Goal: Information Seeking & Learning: Check status

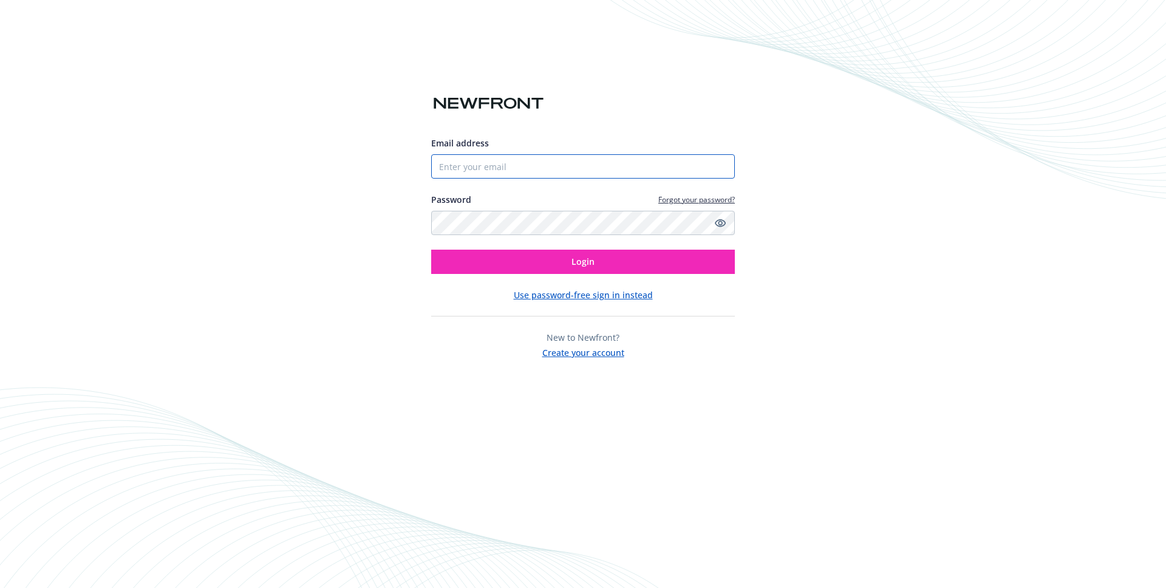
type input "[PERSON_NAME][EMAIL_ADDRESS][DOMAIN_NAME]"
click at [552, 285] on div "Email address [PERSON_NAME][EMAIL_ADDRESS][DOMAIN_NAME] Password Forgot your pa…" at bounding box center [583, 248] width 304 height 222
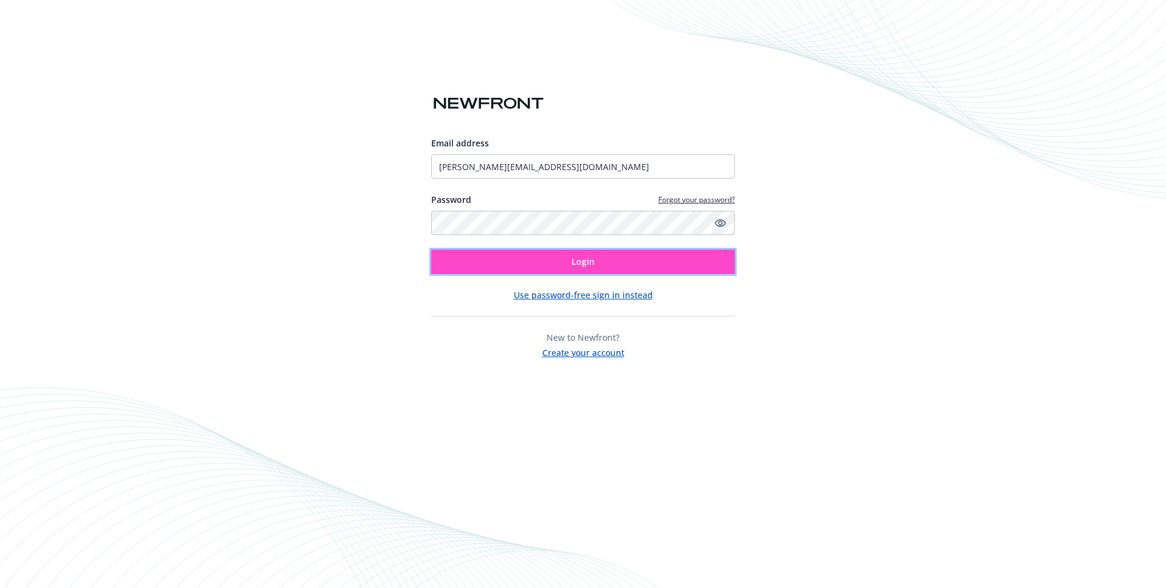
click at [545, 267] on button "Login" at bounding box center [583, 262] width 304 height 24
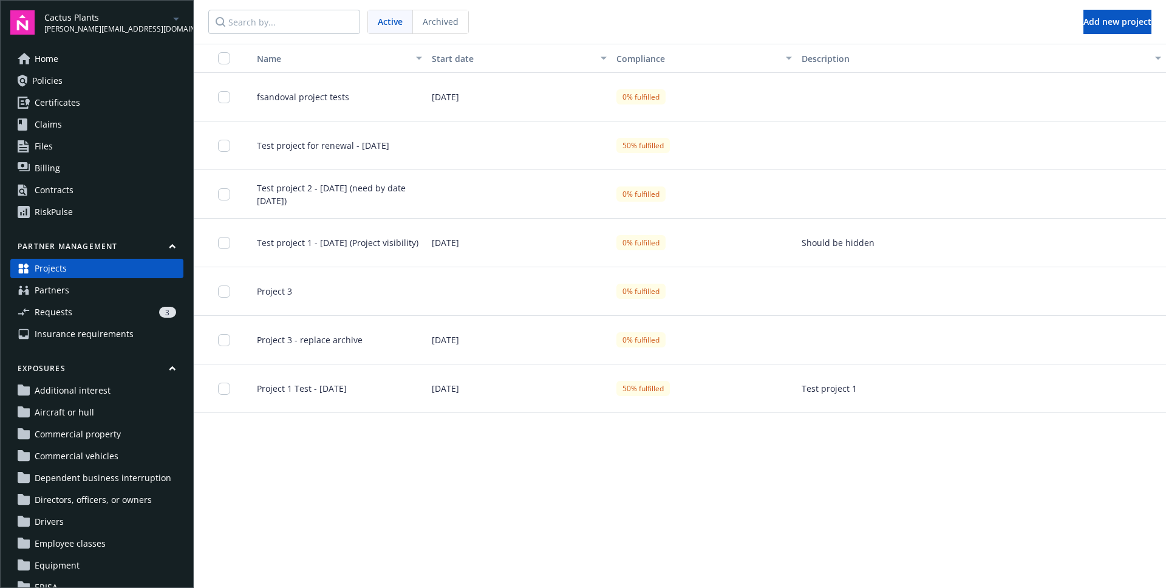
click at [96, 302] on link "Requests 3" at bounding box center [96, 311] width 173 height 19
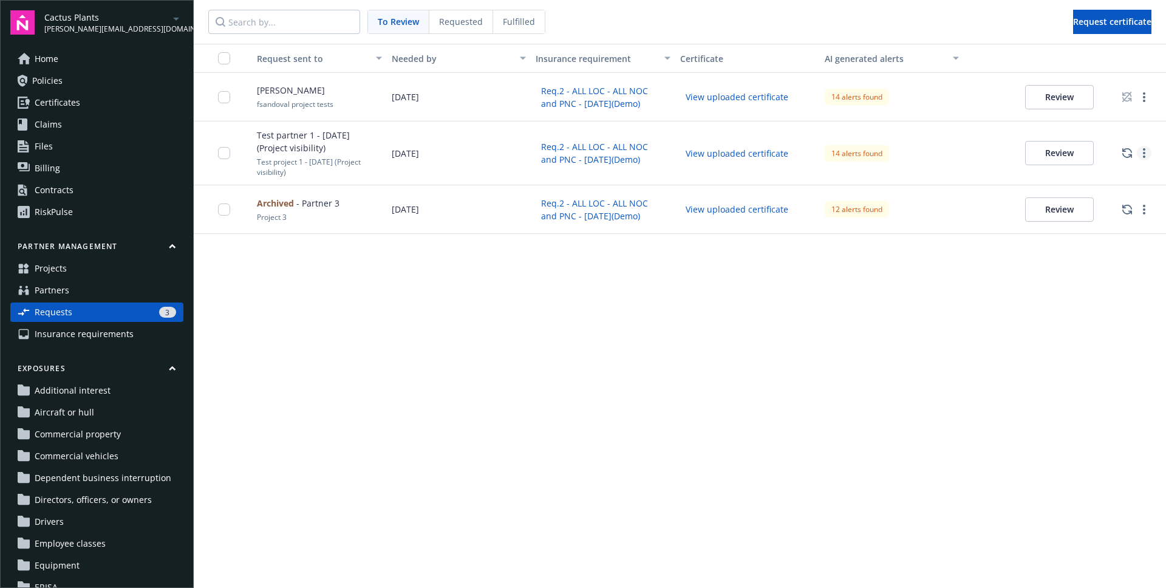
click at [1138, 148] on link "more" at bounding box center [1144, 153] width 15 height 15
click at [1146, 149] on link "more" at bounding box center [1144, 153] width 15 height 15
click at [1146, 224] on div at bounding box center [1137, 209] width 58 height 49
click at [1147, 205] on link "more" at bounding box center [1144, 209] width 15 height 15
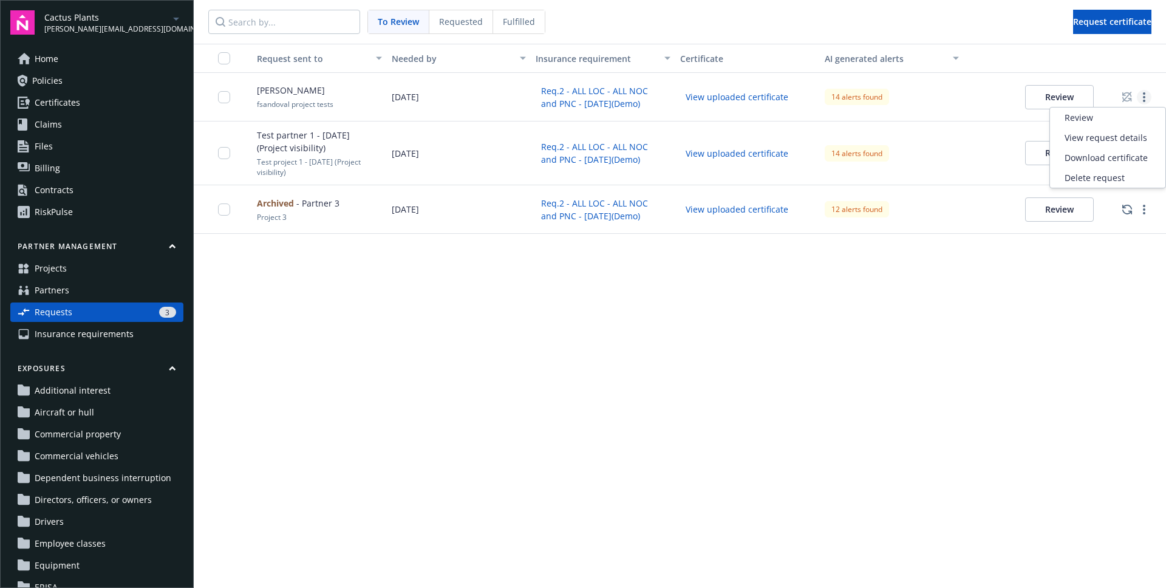
click at [1147, 101] on link "more" at bounding box center [1144, 97] width 15 height 15
click at [1132, 153] on icon "Disable auto-renewal" at bounding box center [1127, 153] width 10 height 11
click at [106, 294] on link "Partners" at bounding box center [96, 290] width 173 height 19
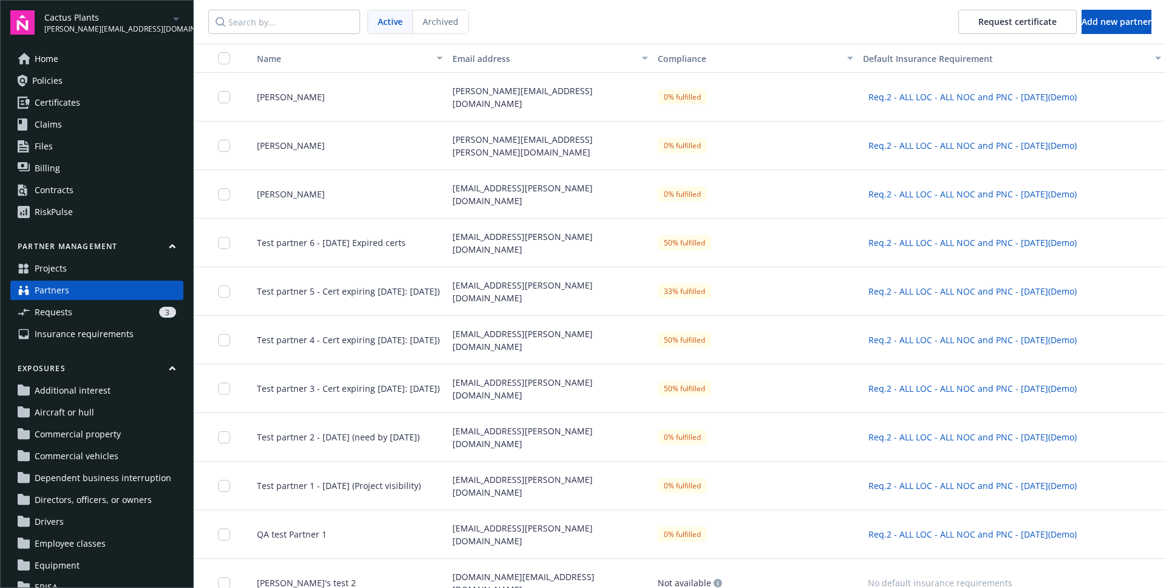
click at [375, 213] on div "Ignacio Antonelli" at bounding box center [344, 194] width 205 height 49
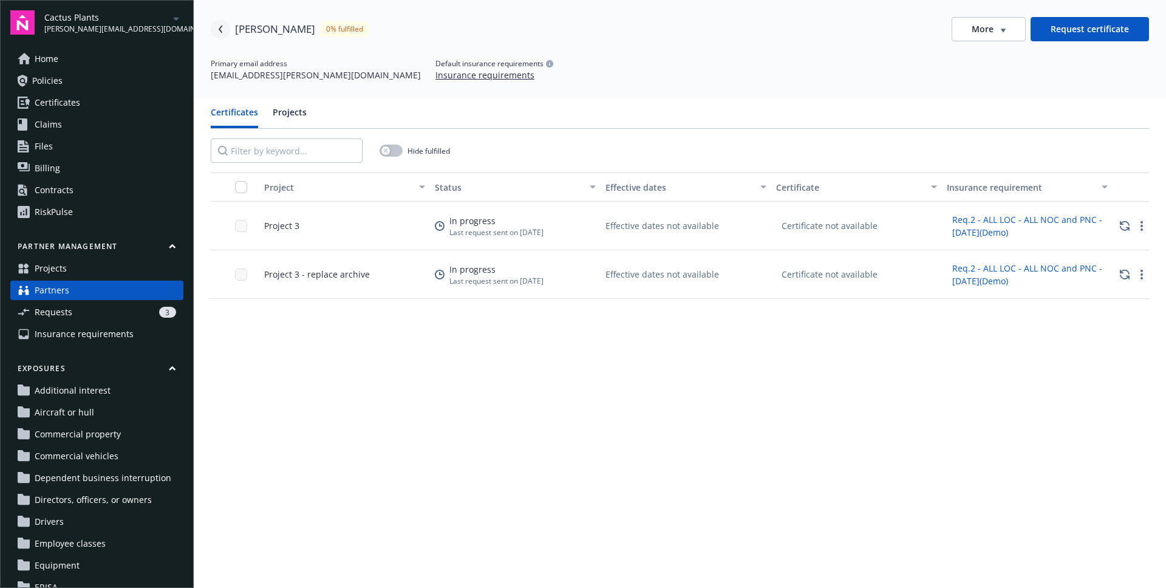
click at [218, 22] on link "Navigate back" at bounding box center [220, 28] width 19 height 19
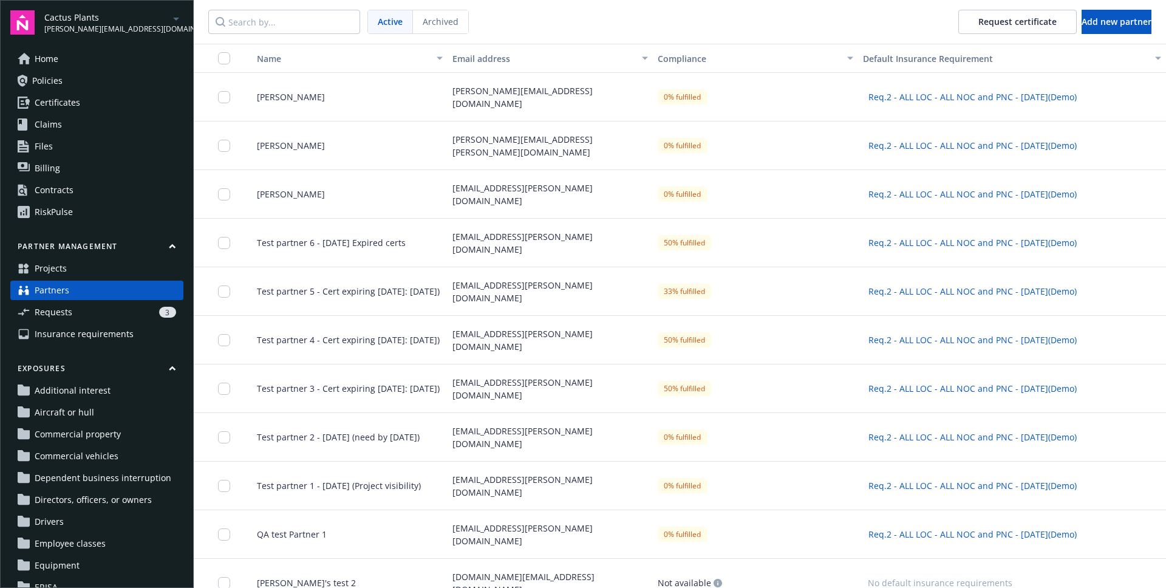
click at [373, 395] on span "Test partner 3 - Cert expiring in 5 weeks: Aug 11)" at bounding box center [343, 388] width 193 height 13
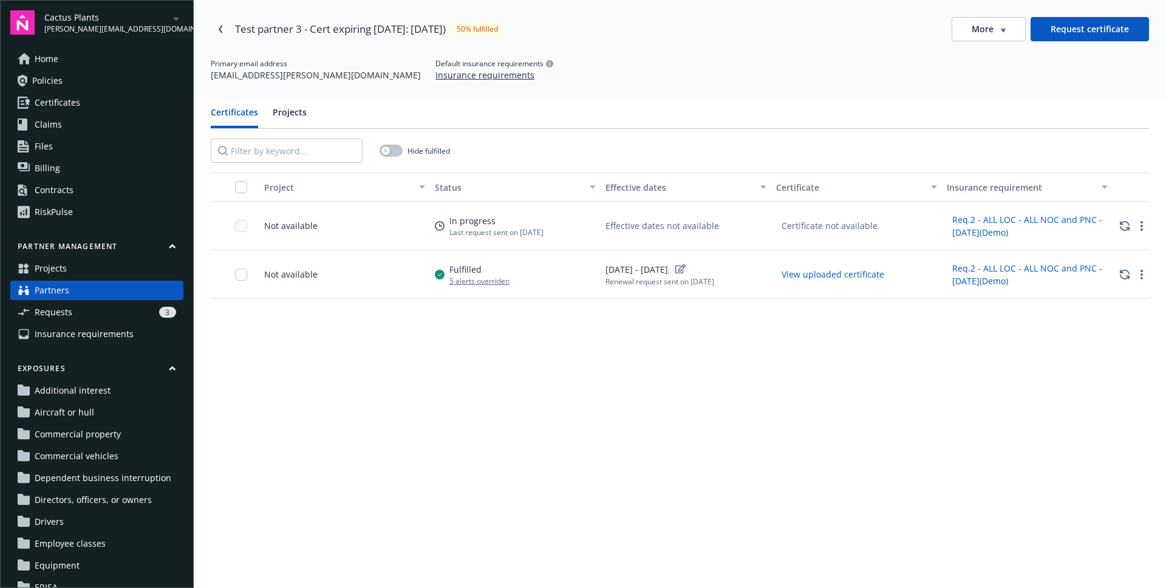
click at [876, 276] on button "View uploaded certificate" at bounding box center [833, 274] width 114 height 19
click at [976, 273] on button "Req.2 - ALL LOC - ALL NOC and PNC - Apr 29(Demo)" at bounding box center [1027, 275] width 161 height 32
click at [1141, 230] on circle "more" at bounding box center [1142, 229] width 2 height 2
click at [703, 397] on div "Project Status Effective dates Certificate Insurance requirement Not available …" at bounding box center [680, 444] width 938 height 544
click at [986, 33] on div "More" at bounding box center [989, 29] width 34 height 12
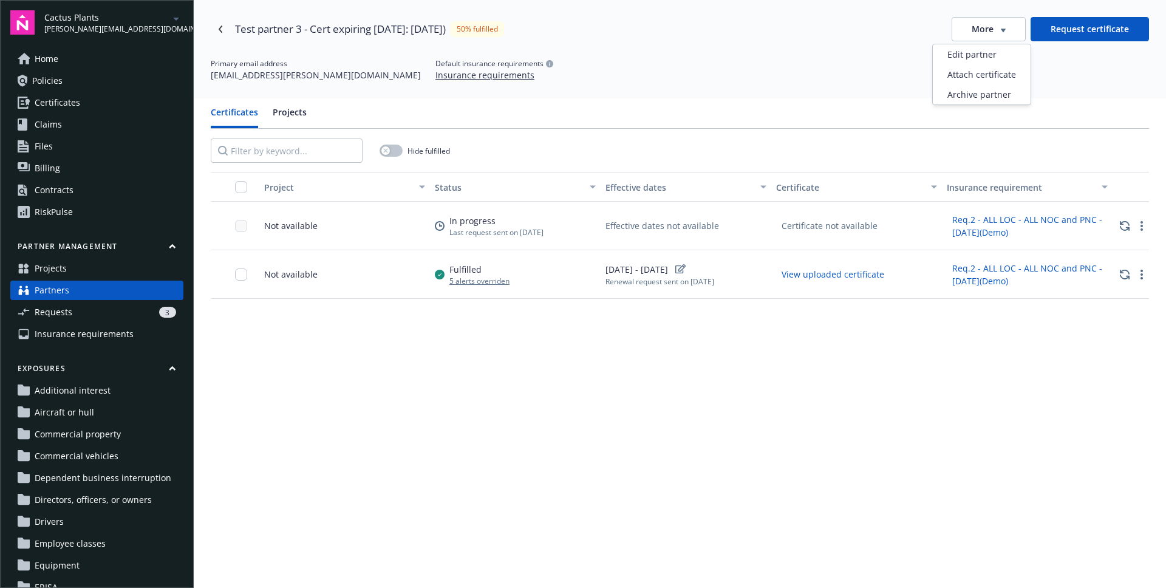
click at [797, 62] on div "Primary email address nitha.ujwal@newfront.com Default insurance requirements I…" at bounding box center [680, 69] width 938 height 23
click at [465, 285] on div "5 alerts overriden" at bounding box center [479, 281] width 60 height 10
drag, startPoint x: 473, startPoint y: 279, endPoint x: 477, endPoint y: 292, distance: 14.0
click at [473, 280] on div "5 alerts overriden" at bounding box center [479, 281] width 60 height 10
drag, startPoint x: 451, startPoint y: 260, endPoint x: 484, endPoint y: 298, distance: 50.8
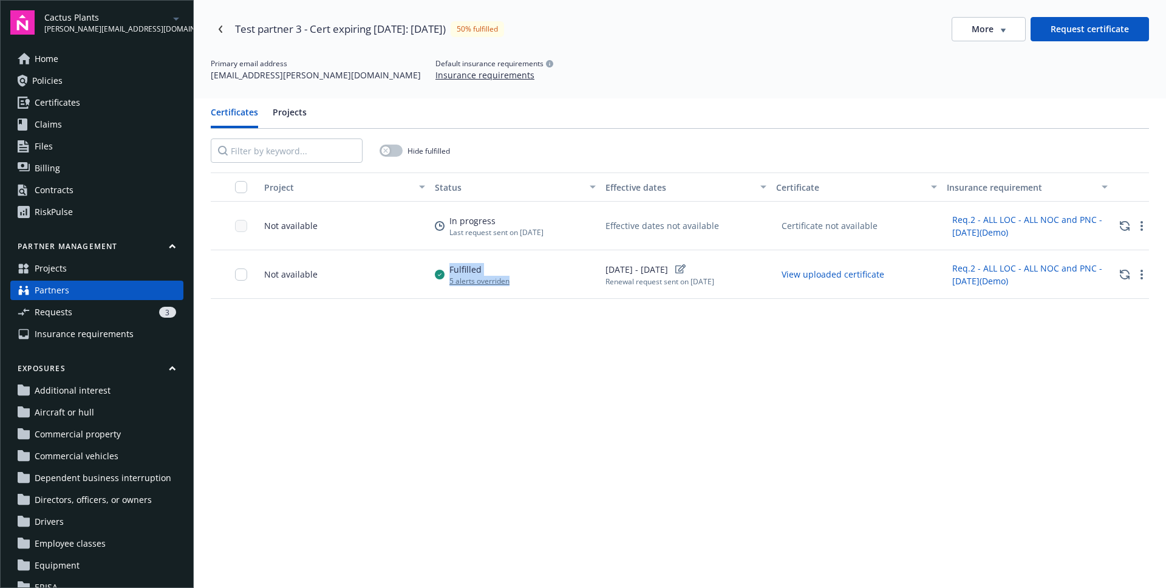
click at [484, 298] on div "Fulfilled 5 alerts overriden" at bounding box center [515, 274] width 171 height 49
click at [476, 287] on div at bounding box center [476, 287] width 0 height 0
click at [637, 338] on div "Project Status Effective dates Certificate Insurance requirement Not available …" at bounding box center [680, 444] width 938 height 544
click at [1135, 227] on link "more" at bounding box center [1142, 226] width 15 height 15
click at [890, 421] on div "Project Status Effective dates Certificate Insurance requirement Not available …" at bounding box center [680, 444] width 938 height 544
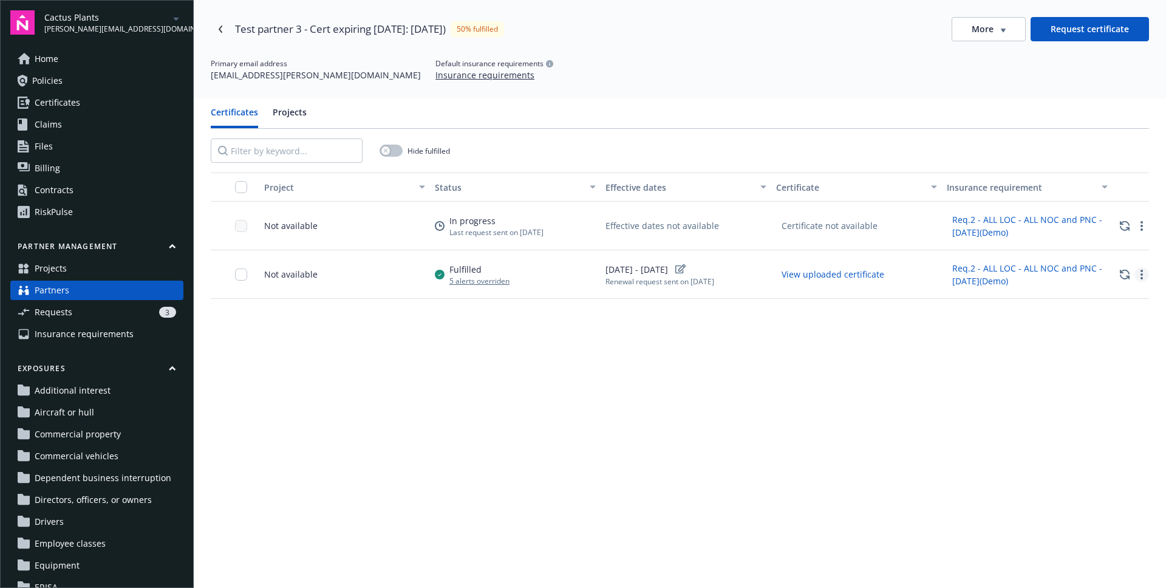
click at [1141, 277] on icon "more" at bounding box center [1142, 275] width 2 height 10
click at [1108, 311] on div "Review certificate" at bounding box center [1094, 315] width 150 height 20
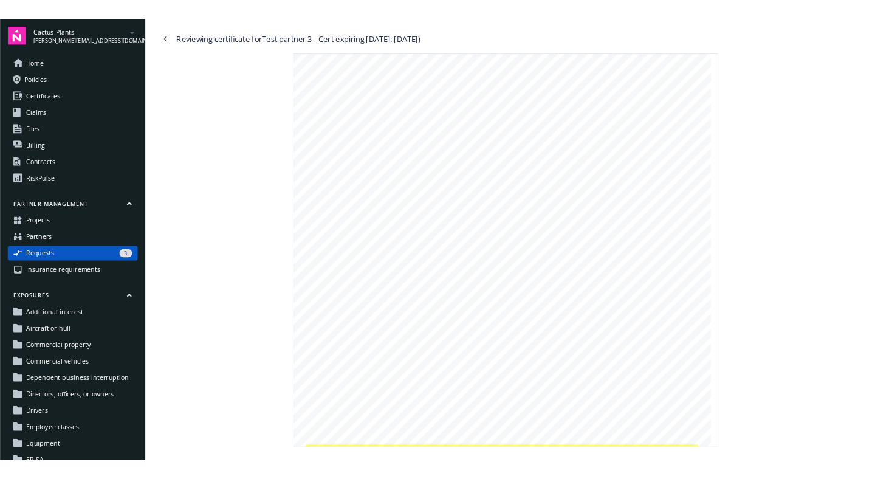
scroll to position [197, 0]
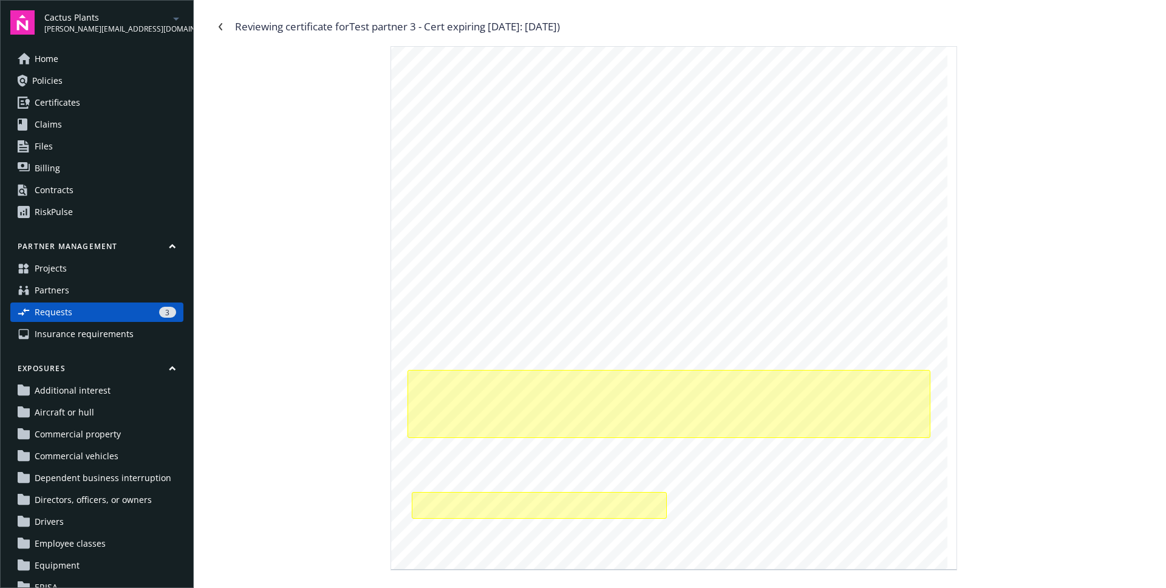
click at [808, 490] on div "SHOULD ANY OF THE ABOVE DESCRIBED POLICIES BE CANCELLED BEFORE THE EXPIRATION D…" at bounding box center [669, 209] width 556 height 720
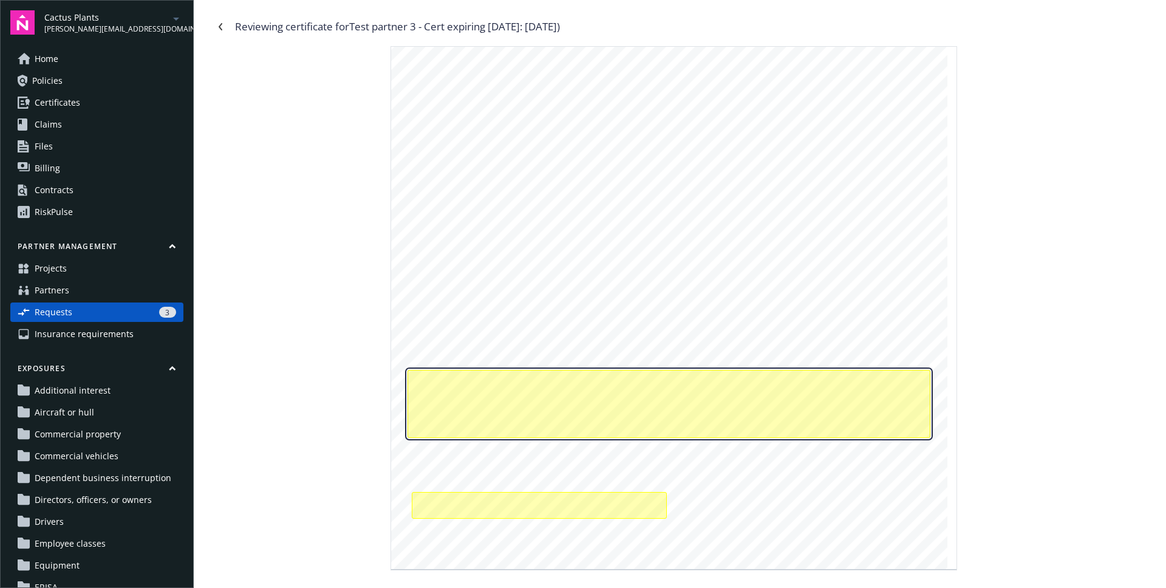
click at [838, 416] on div "Primary and non contributory, notice of cancellation endorsements for automobil…" at bounding box center [669, 403] width 523 height 67
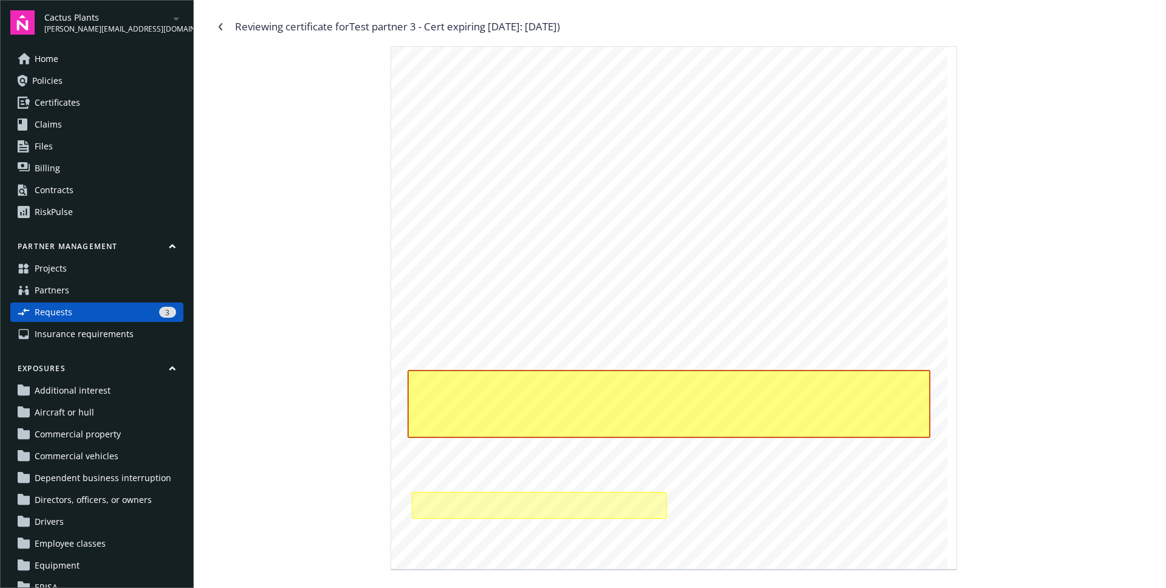
click at [994, 405] on div "SHOULD ANY OF THE ABOVE DESCRIBED POLICIES BE CANCELLED BEFORE THE EXPIRATION D…" at bounding box center [680, 308] width 938 height 524
click at [219, 30] on link "Navigate back" at bounding box center [220, 26] width 19 height 19
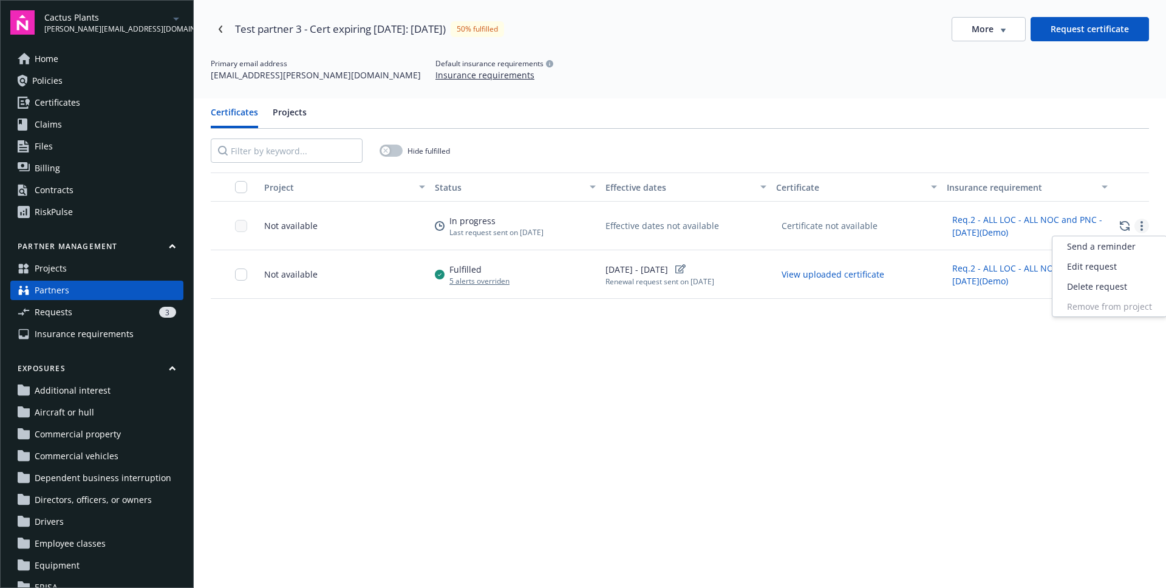
click at [1141, 228] on icon "more" at bounding box center [1142, 226] width 2 height 10
click at [1135, 267] on button "button" at bounding box center [1142, 274] width 15 height 15
click at [1141, 273] on icon "more" at bounding box center [1142, 275] width 2 height 10
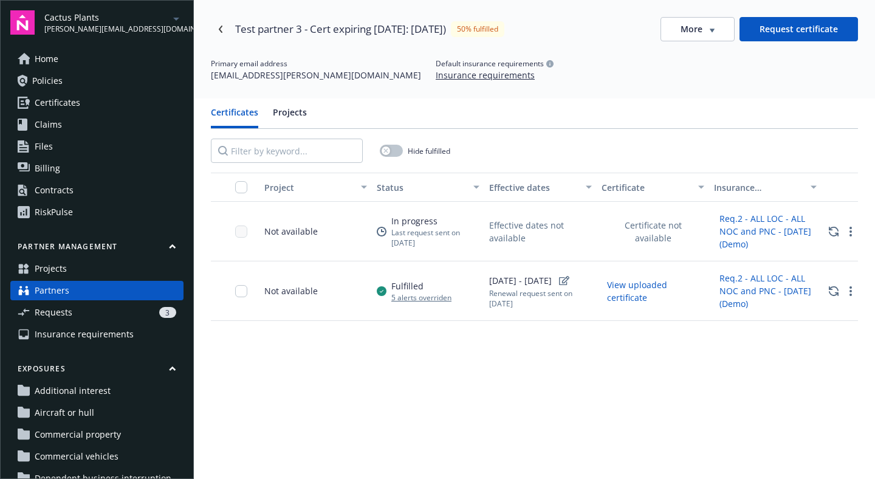
click at [97, 278] on div "Partner management Projects Partners Requests 3 Insurance requirements" at bounding box center [96, 292] width 173 height 103
click at [95, 275] on link "Projects" at bounding box center [96, 268] width 173 height 19
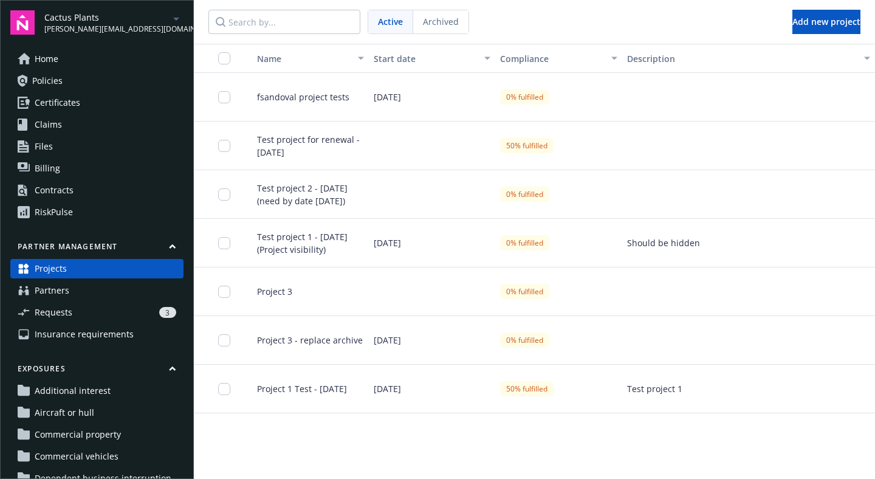
click at [289, 251] on span "Test project 1 - July 8 (Project visibility)" at bounding box center [305, 243] width 117 height 26
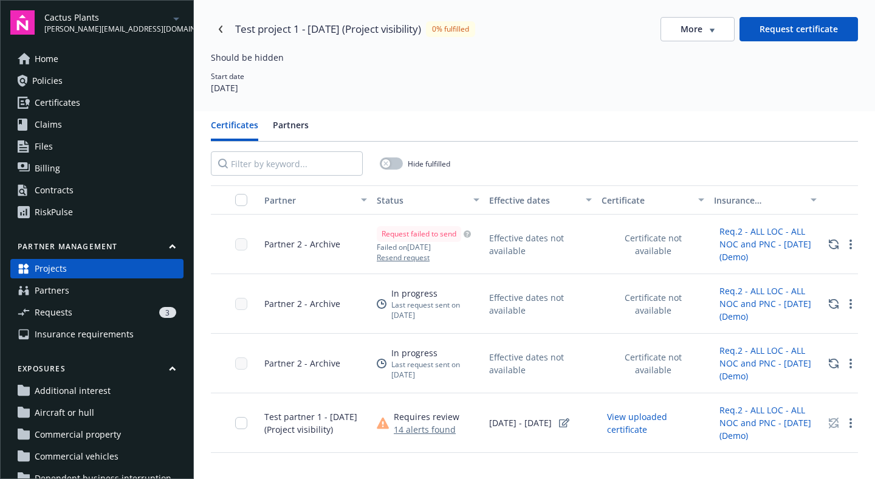
click at [70, 290] on link "Partners" at bounding box center [96, 290] width 173 height 19
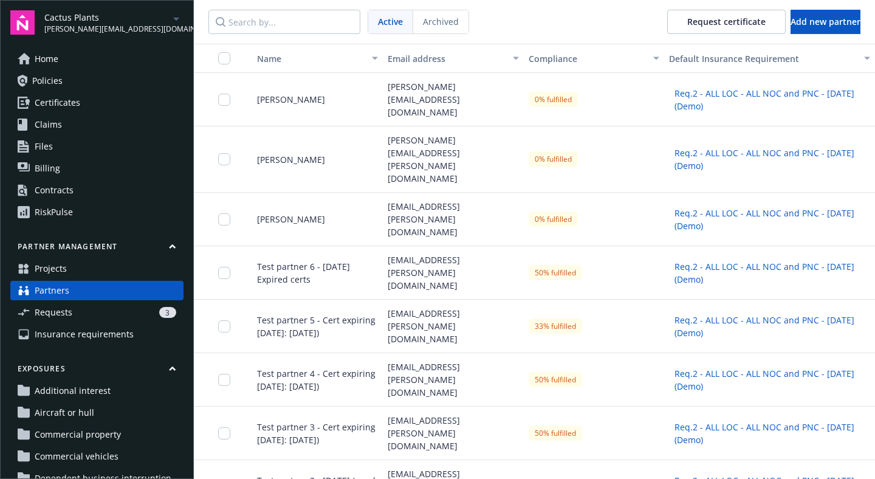
click at [409, 151] on div "joe.luo@newfront.com" at bounding box center [453, 159] width 140 height 66
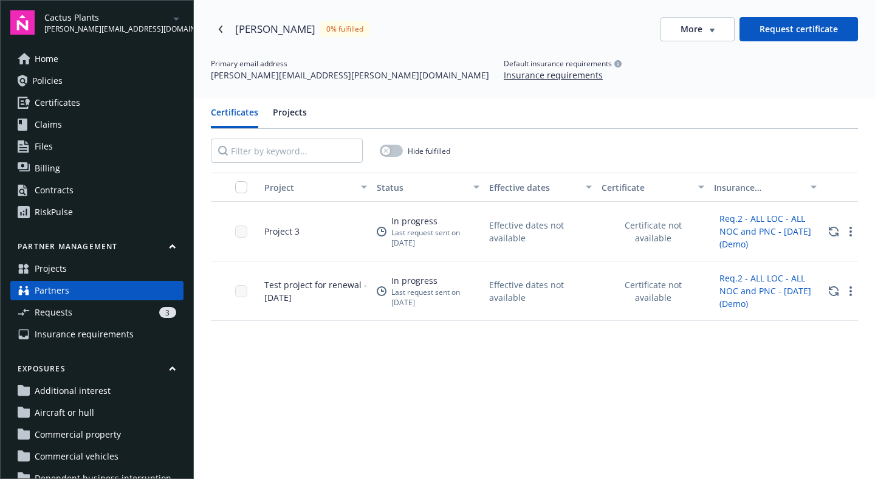
click at [118, 266] on link "Projects" at bounding box center [96, 268] width 173 height 19
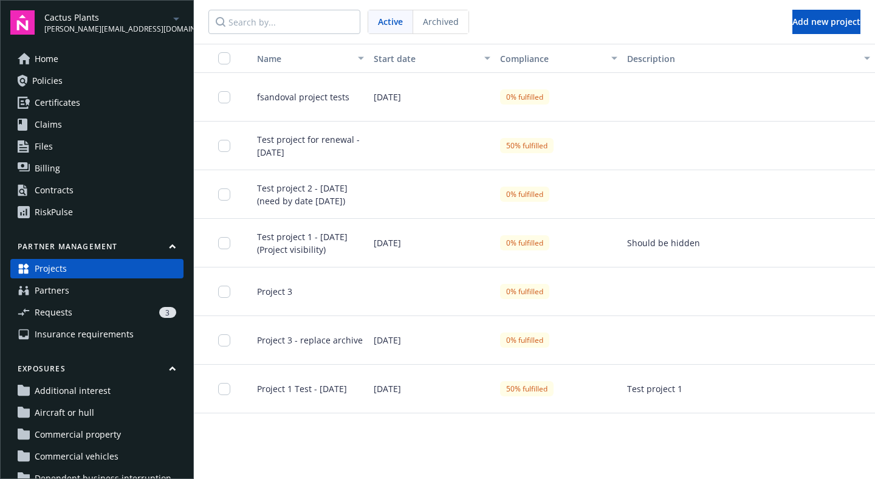
click at [374, 138] on div at bounding box center [432, 145] width 126 height 49
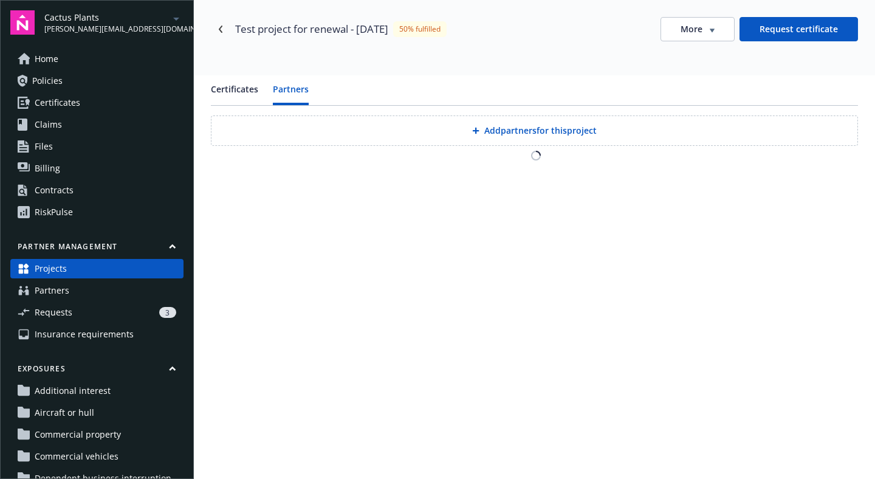
click at [287, 91] on button "Partners" at bounding box center [291, 94] width 36 height 22
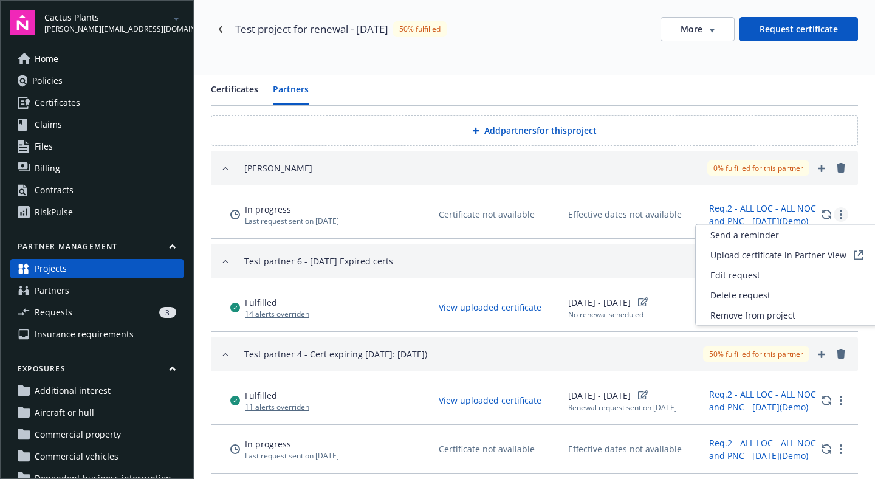
click at [839, 216] on icon "more" at bounding box center [840, 215] width 2 height 10
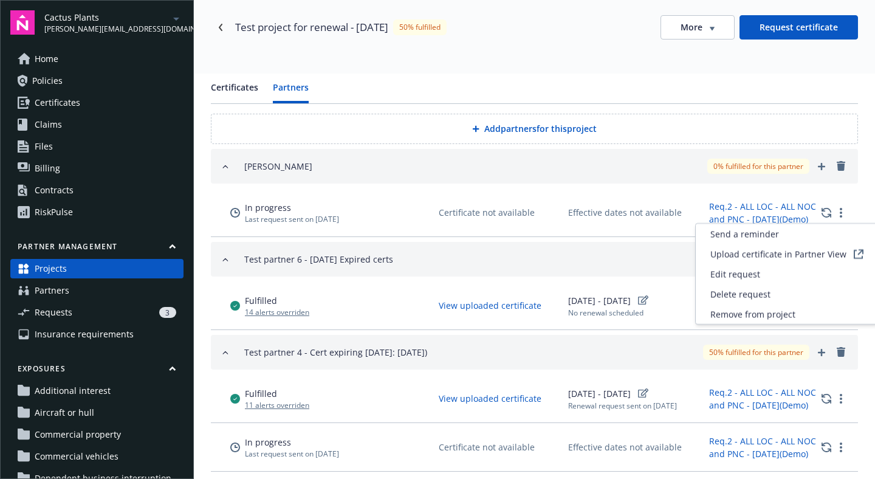
scroll to position [2, 0]
click at [846, 391] on div at bounding box center [847, 398] width 19 height 15
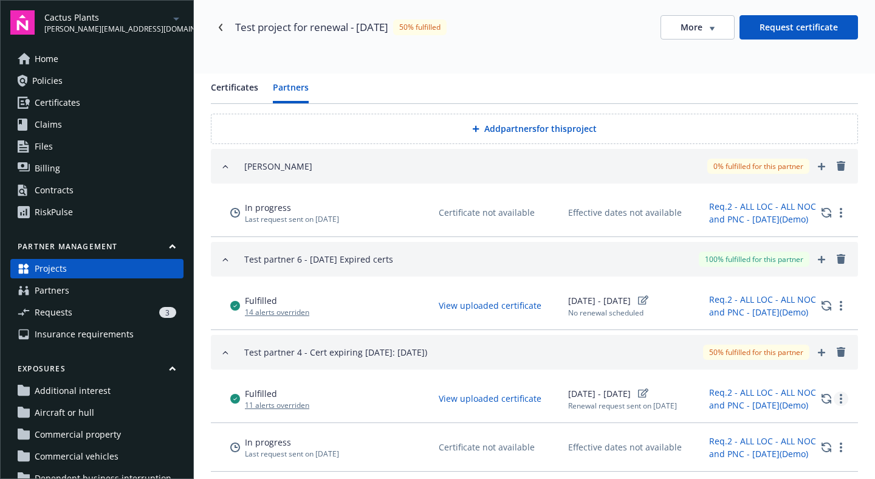
click at [833, 397] on link "more" at bounding box center [840, 398] width 15 height 15
